Goal: Download file/media

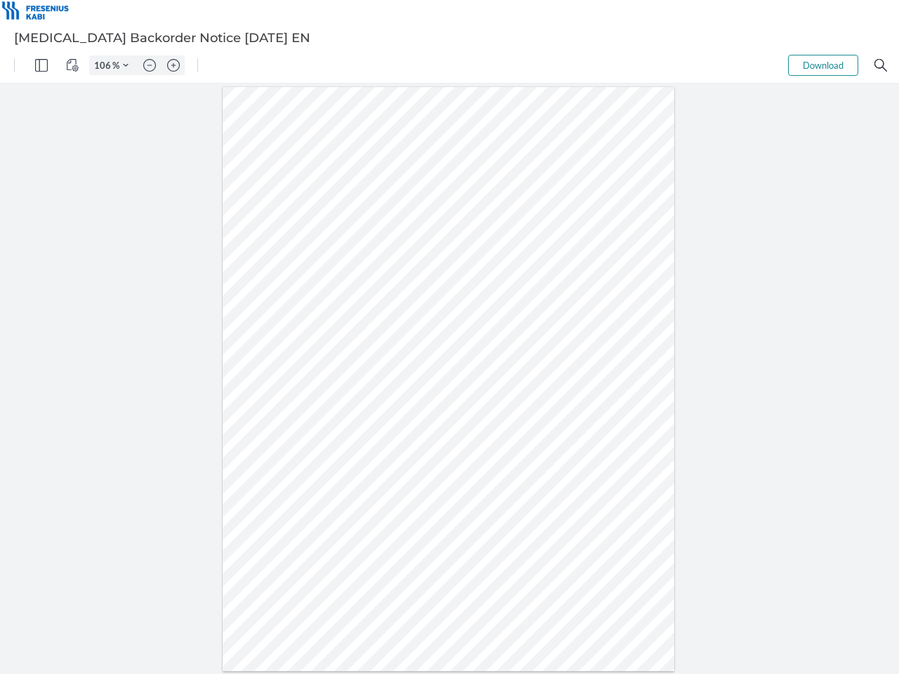
click at [41, 65] on img "Panel" at bounding box center [41, 65] width 13 height 13
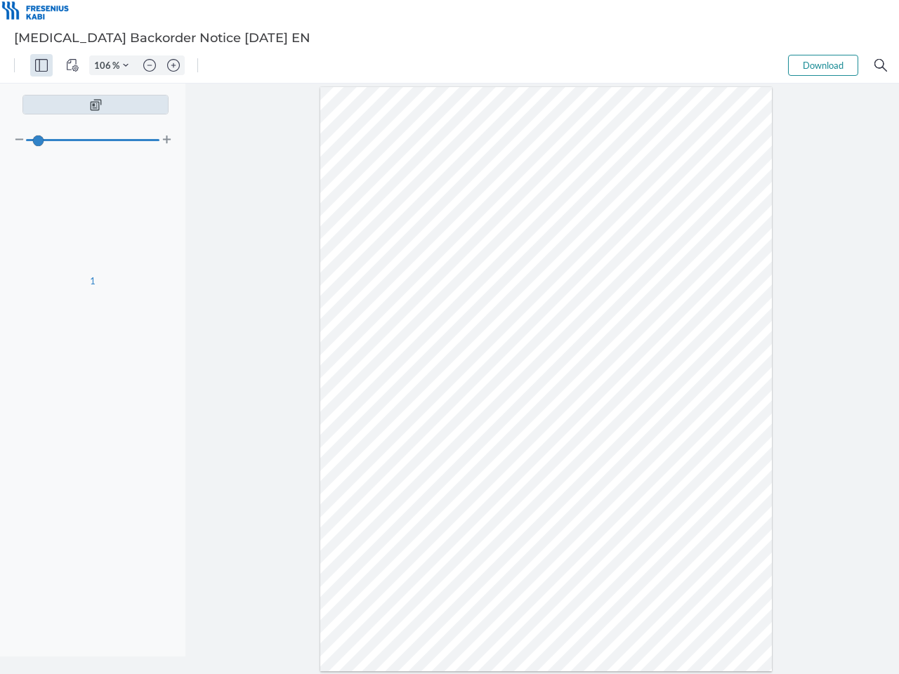
click at [72, 65] on img "View Controls" at bounding box center [72, 65] width 13 height 13
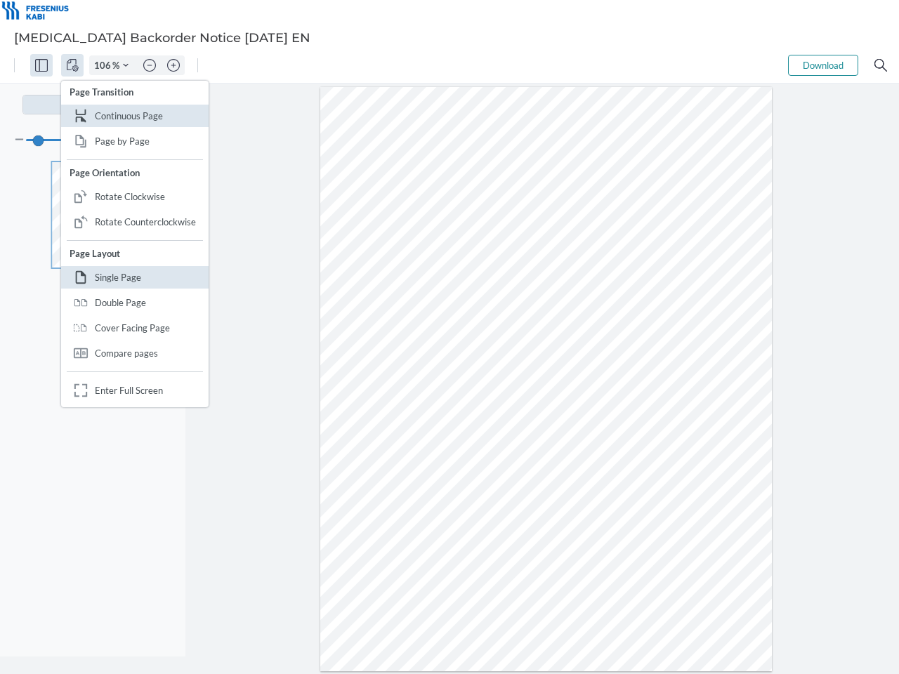
click at [105, 65] on input "106" at bounding box center [101, 65] width 22 height 13
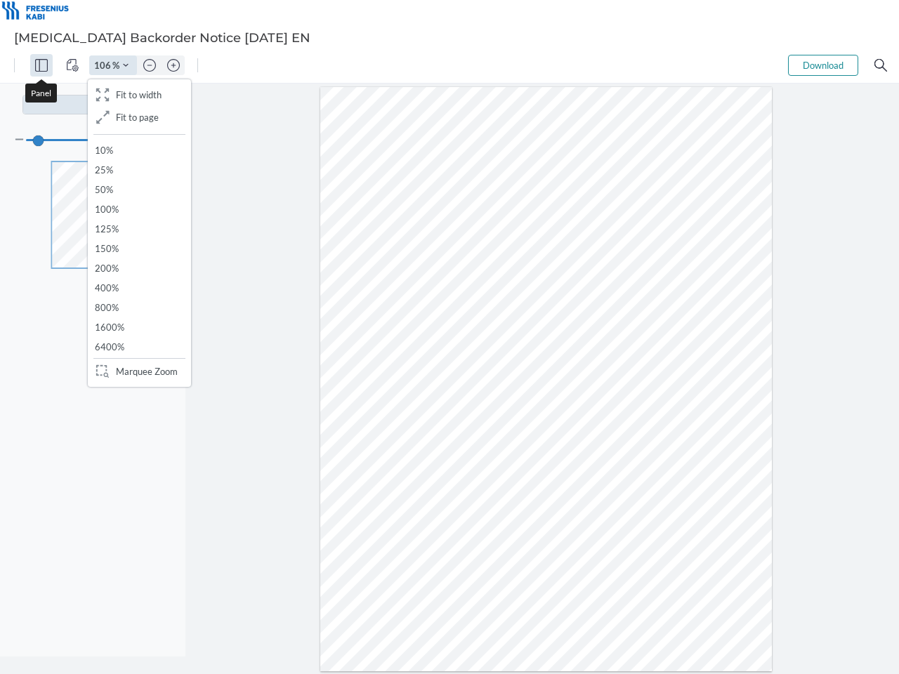
click at [126, 65] on img "Zoom Controls" at bounding box center [126, 66] width 6 height 6
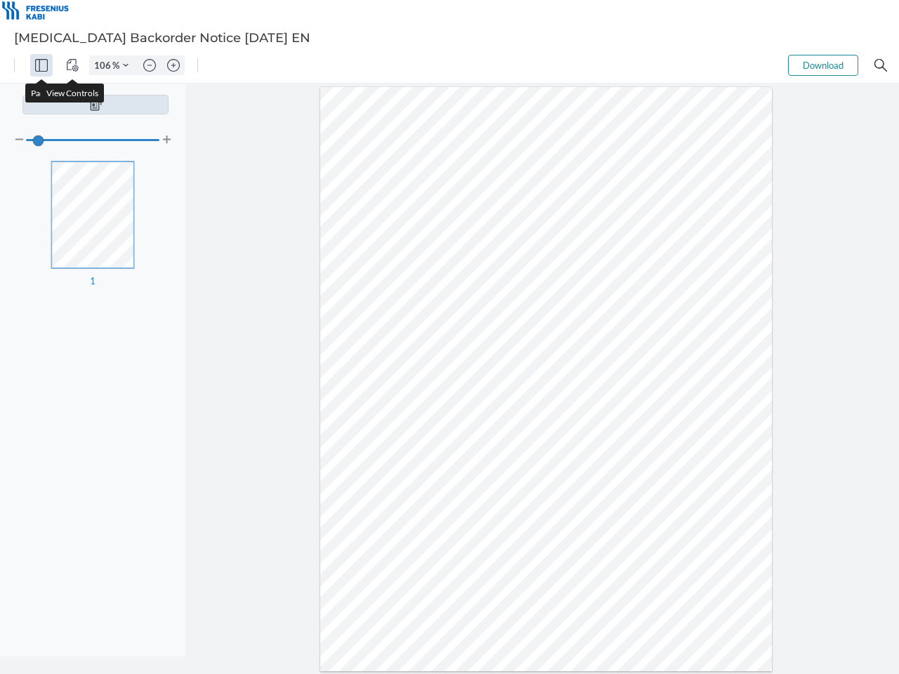
click at [150, 65] on img "Zoom out" at bounding box center [149, 65] width 13 height 13
click at [174, 65] on img "Zoom in" at bounding box center [173, 65] width 13 height 13
type input "106"
click at [823, 65] on button "Download" at bounding box center [823, 65] width 70 height 21
click at [881, 65] on img "Search" at bounding box center [881, 65] width 13 height 13
